Goal: Task Accomplishment & Management: Complete application form

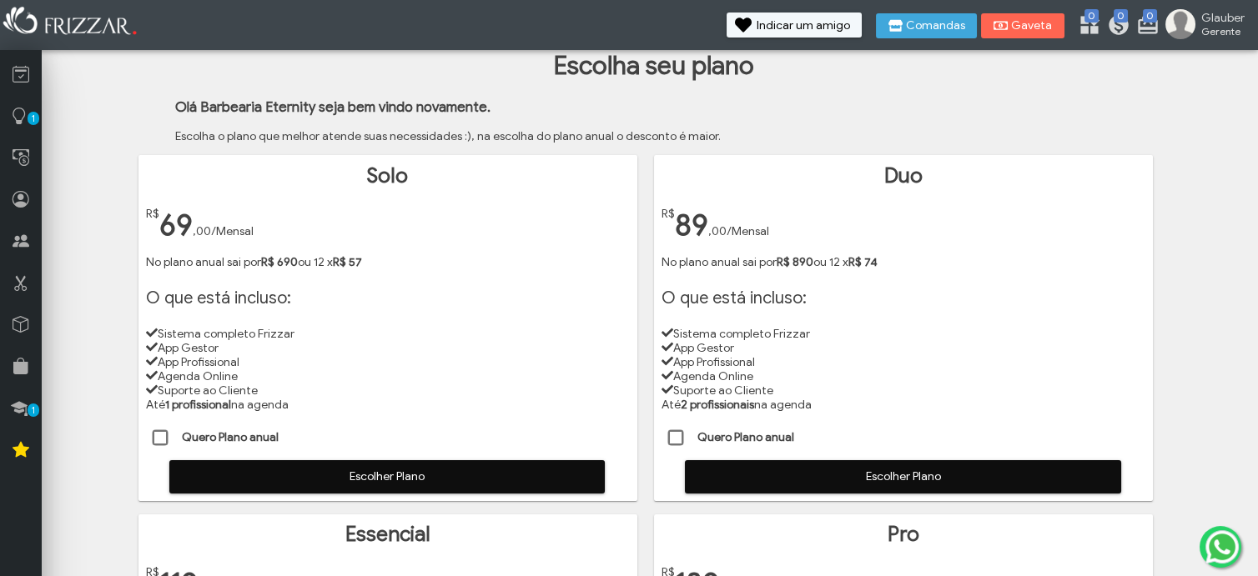
click at [328, 467] on span "Escolher Plano" at bounding box center [387, 477] width 412 height 25
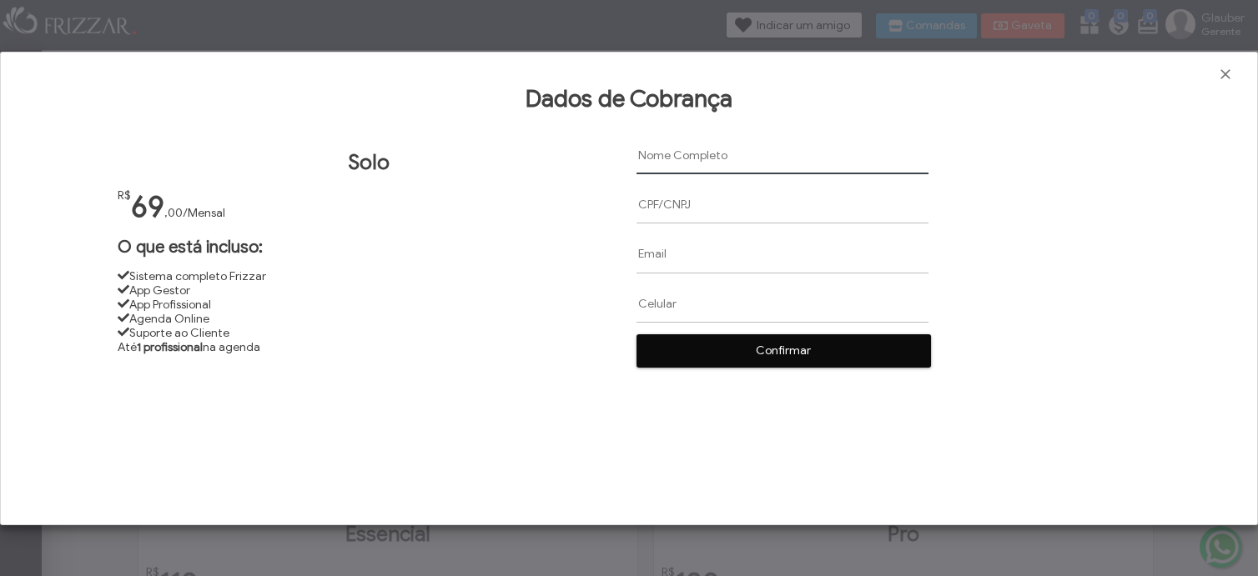
click at [649, 155] on input "text" at bounding box center [782, 156] width 292 height 38
paste input "Glauber da [PERSON_NAME]"
type input "Glauber da [PERSON_NAME]"
click at [664, 204] on input "text" at bounding box center [782, 205] width 292 height 38
paste input "150.105.057-54"
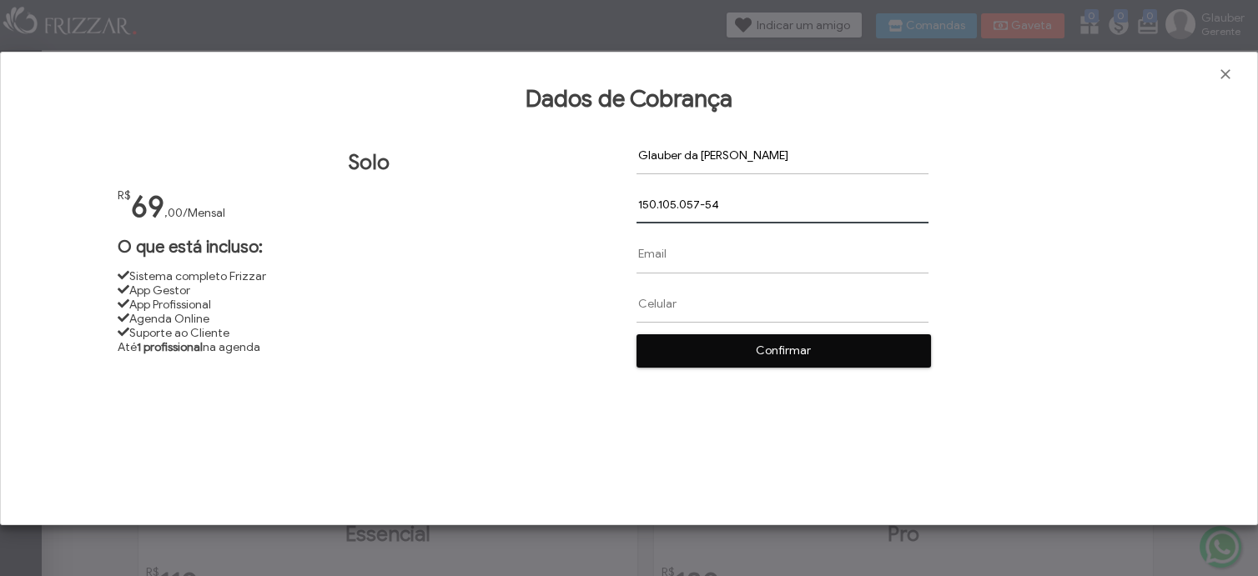
type input "150.105.057-54"
click at [641, 252] on input "text" at bounding box center [782, 254] width 292 height 38
paste input "[EMAIL_ADDRESS][DOMAIN_NAME]"
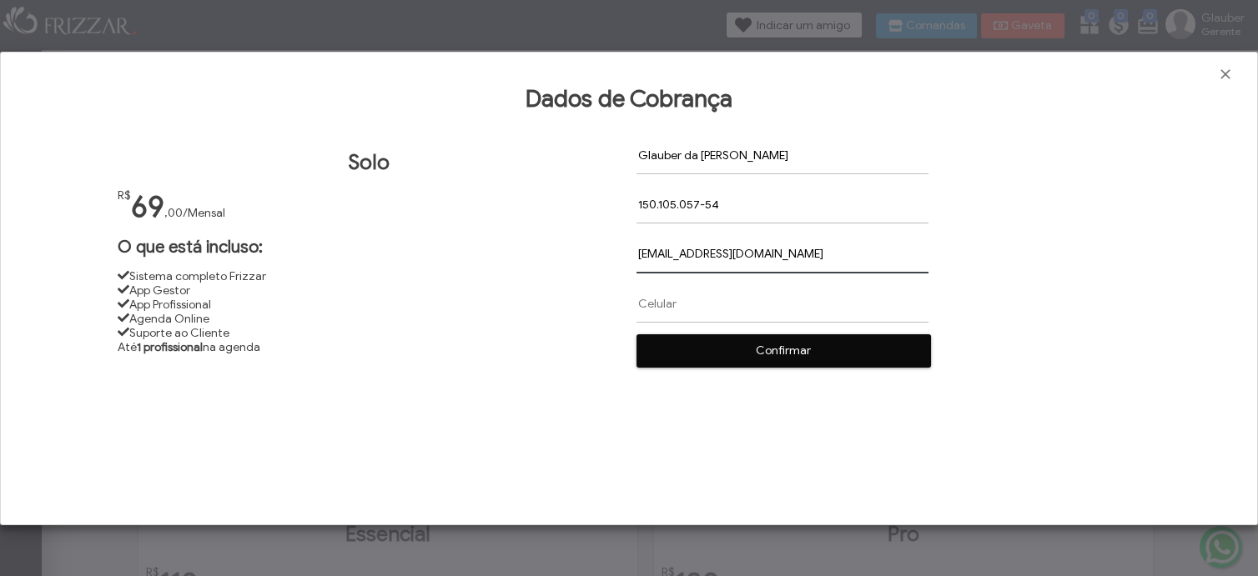
type input "[EMAIL_ADDRESS][DOMAIN_NAME]"
click at [644, 302] on input "text" at bounding box center [782, 303] width 292 height 38
paste input "[PHONE_NUMBER]"
type input "[PHONE_NUMBER]"
click at [699, 351] on span "Confirmar" at bounding box center [783, 351] width 270 height 25
